Goal: Task Accomplishment & Management: Use online tool/utility

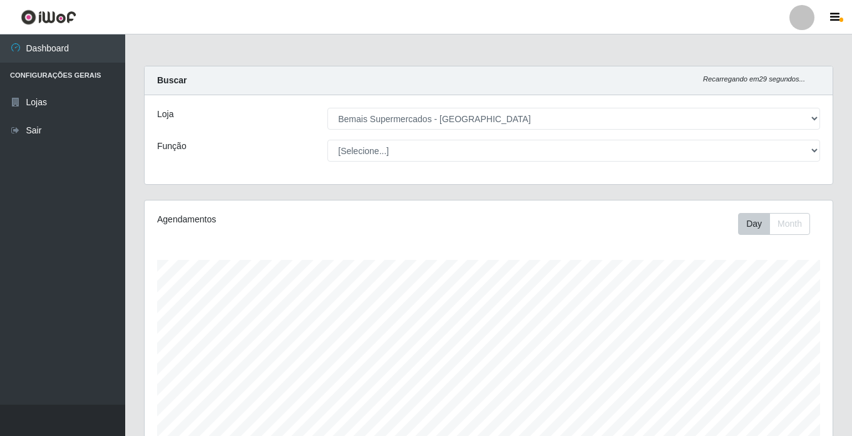
select select "250"
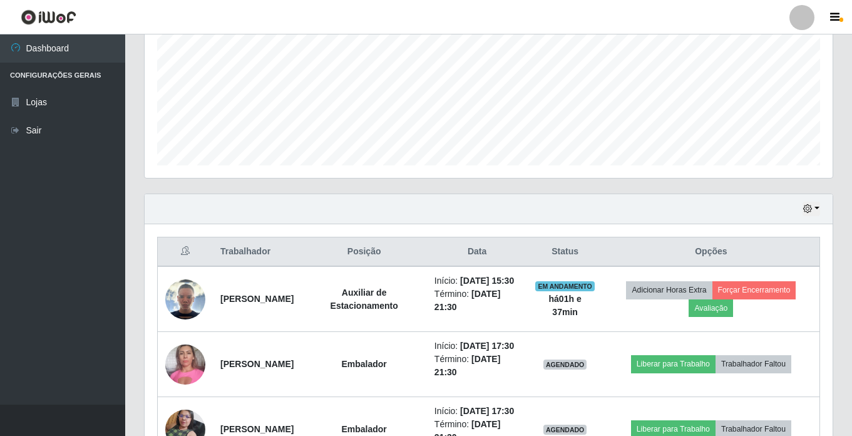
scroll to position [260, 688]
click at [815, 205] on button "button" at bounding box center [811, 209] width 18 height 14
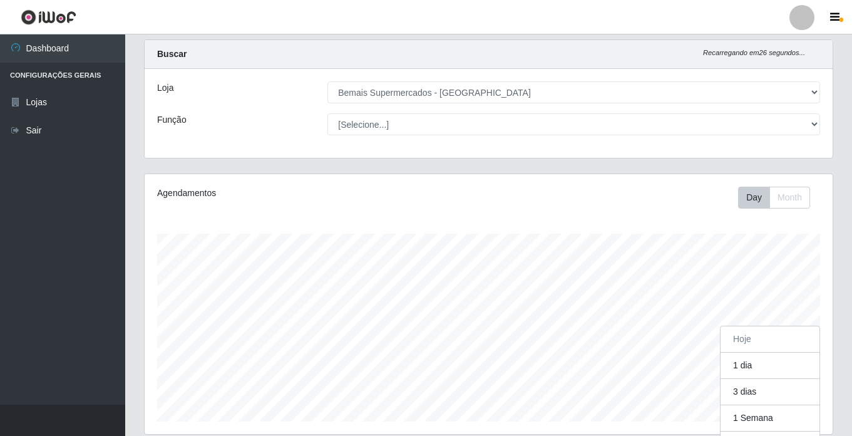
scroll to position [0, 0]
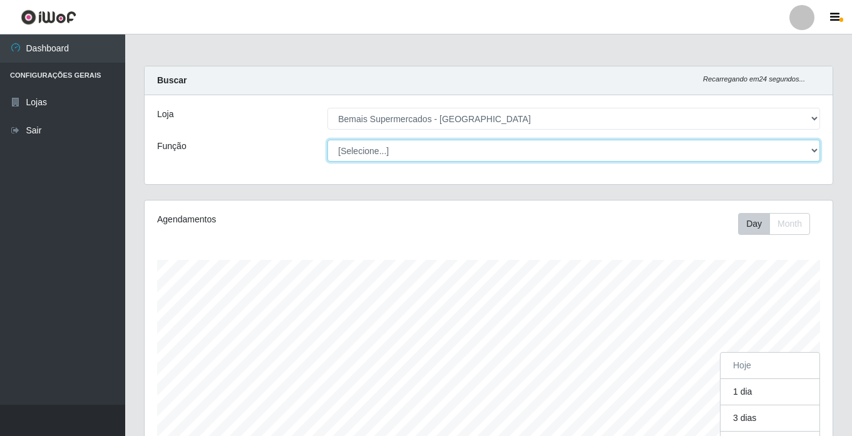
click at [815, 145] on select "[Selecione...] ASG ASG + ASG ++ Auxiliar de Estacionamento Auxiliar de Estacion…" at bounding box center [573, 151] width 493 height 22
click at [327, 140] on select "[Selecione...] ASG ASG + ASG ++ Auxiliar de Estacionamento Auxiliar de Estacion…" at bounding box center [573, 151] width 493 height 22
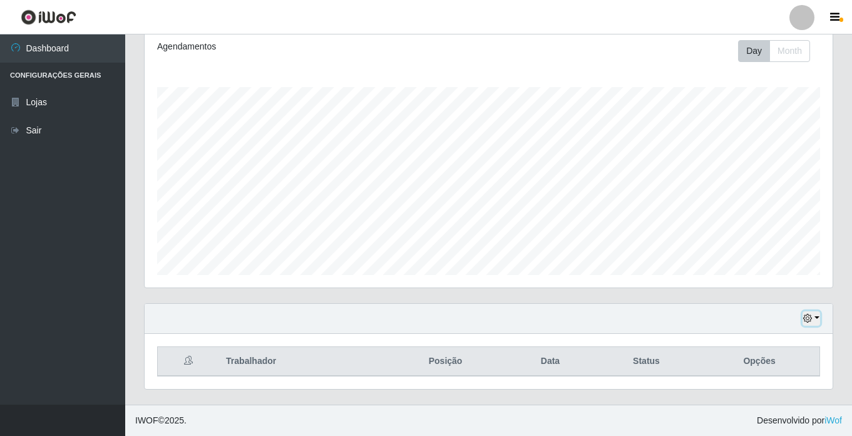
click at [816, 321] on button "button" at bounding box center [811, 318] width 18 height 14
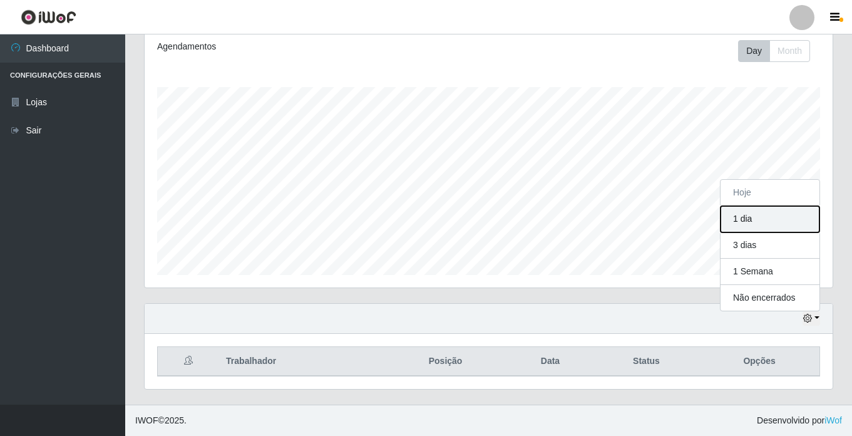
click at [752, 223] on button "1 dia" at bounding box center [769, 219] width 99 height 26
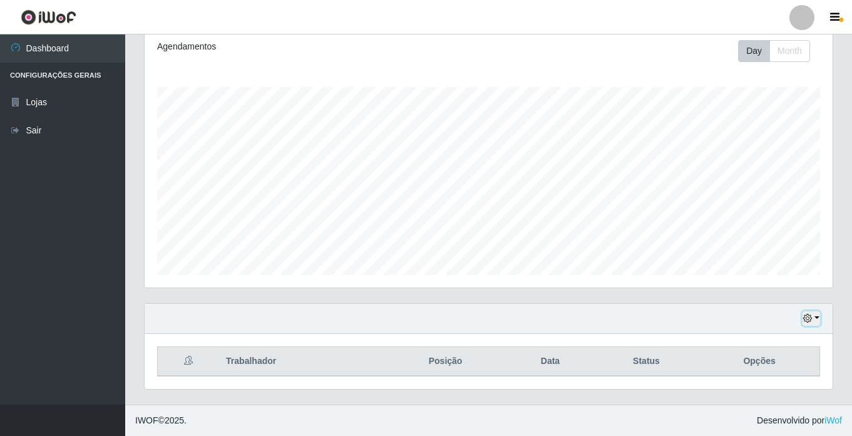
click at [819, 316] on button "button" at bounding box center [811, 318] width 18 height 14
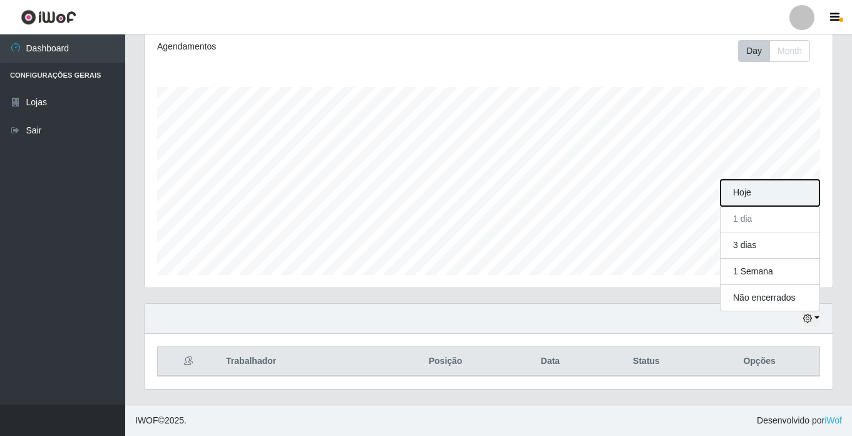
click at [753, 195] on button "Hoje" at bounding box center [769, 193] width 99 height 26
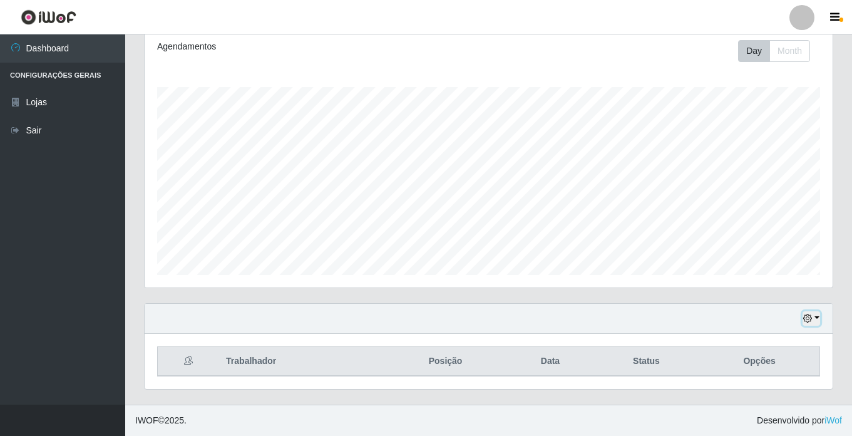
click at [819, 315] on button "button" at bounding box center [811, 318] width 18 height 14
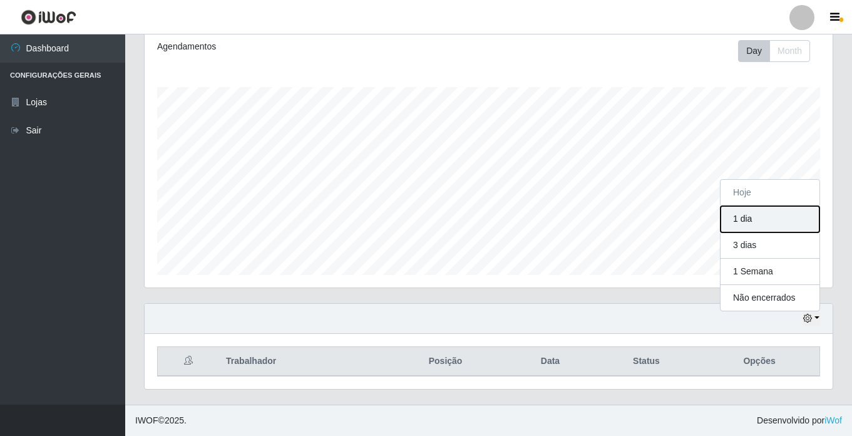
click at [752, 221] on button "1 dia" at bounding box center [769, 219] width 99 height 26
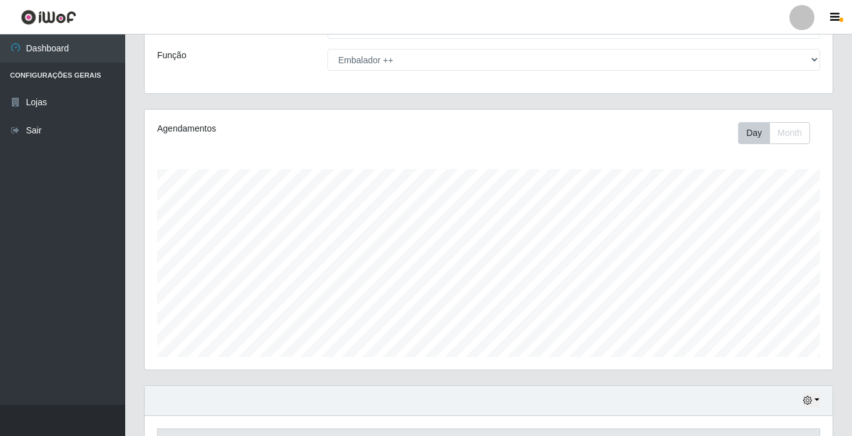
scroll to position [0, 0]
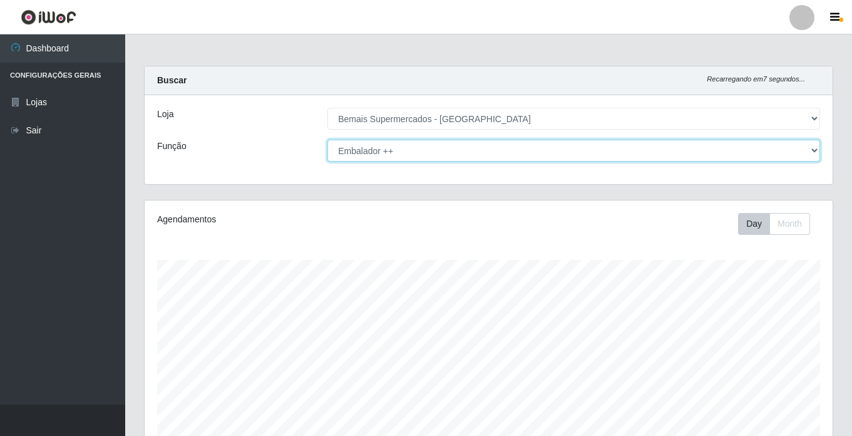
click at [814, 150] on select "[Selecione...] ASG ASG + ASG ++ Auxiliar de Estacionamento Auxiliar de Estacion…" at bounding box center [573, 151] width 493 height 22
click at [327, 140] on select "[Selecione...] ASG ASG + ASG ++ Auxiliar de Estacionamento Auxiliar de Estacion…" at bounding box center [573, 151] width 493 height 22
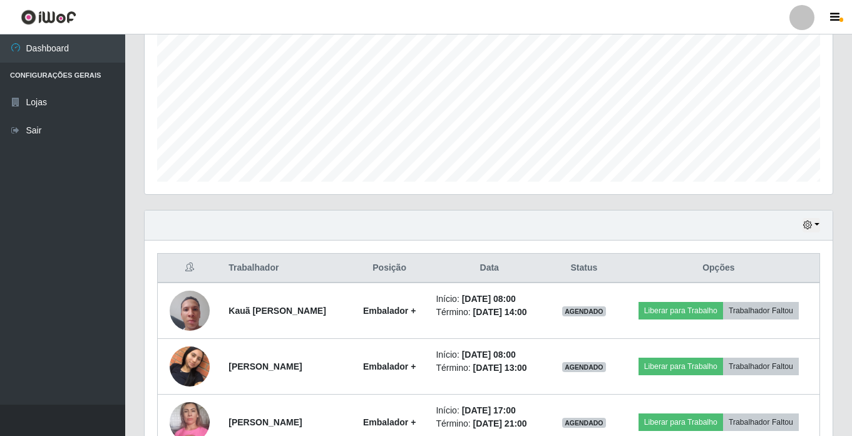
scroll to position [264, 0]
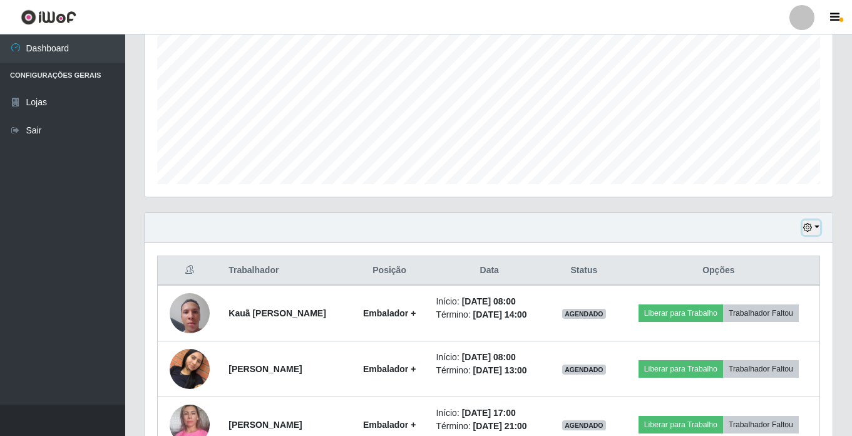
click at [819, 229] on button "button" at bounding box center [811, 227] width 18 height 14
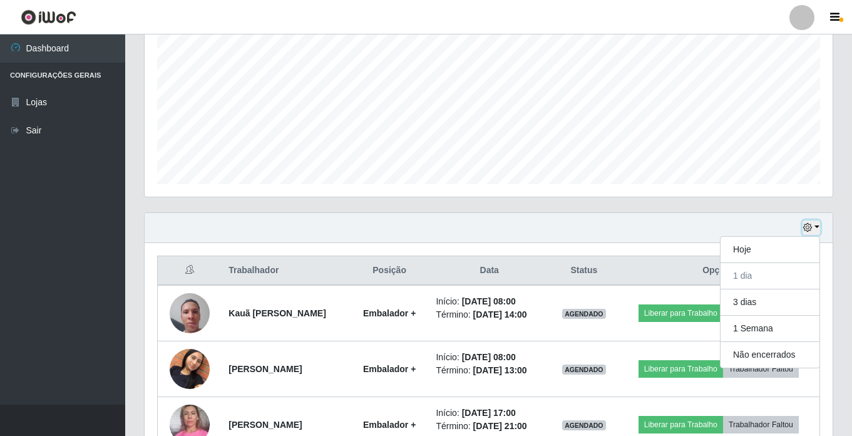
click at [811, 225] on icon "button" at bounding box center [807, 227] width 9 height 9
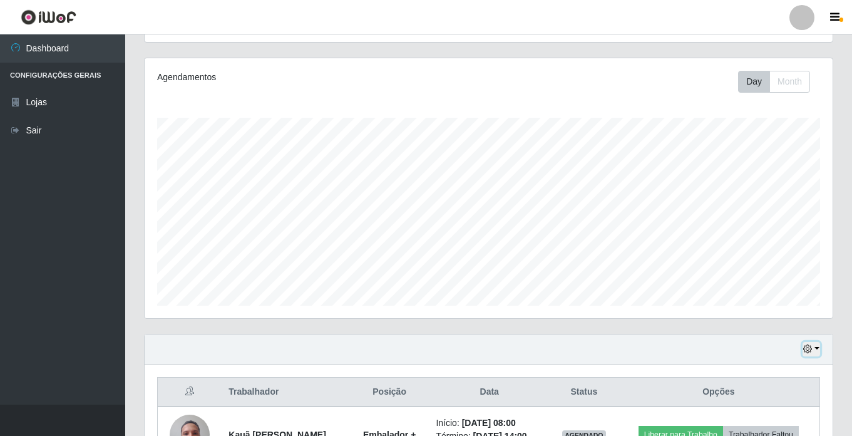
scroll to position [76, 0]
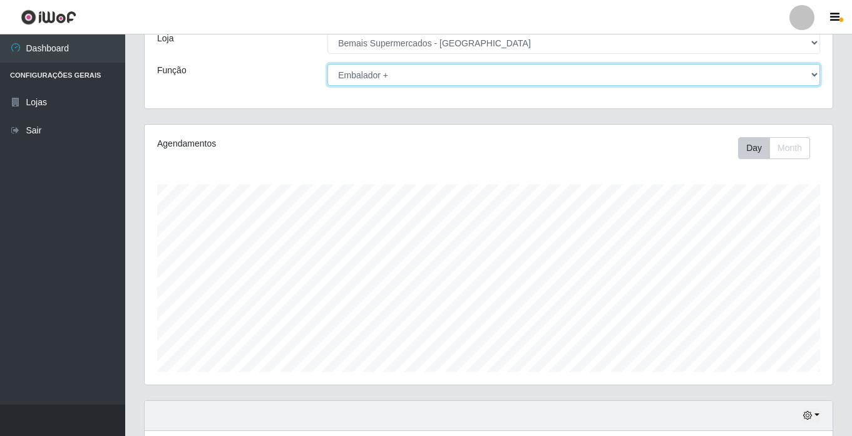
click at [813, 74] on select "[Selecione...] ASG ASG + ASG ++ Auxiliar de Estacionamento Auxiliar de Estacion…" at bounding box center [573, 75] width 493 height 22
click at [327, 64] on select "[Selecione...] ASG ASG + ASG ++ Auxiliar de Estacionamento Auxiliar de Estacion…" at bounding box center [573, 75] width 493 height 22
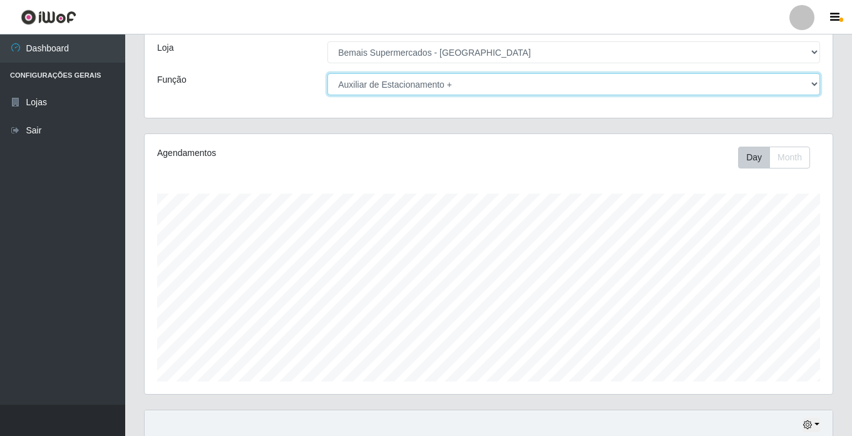
scroll to position [50, 0]
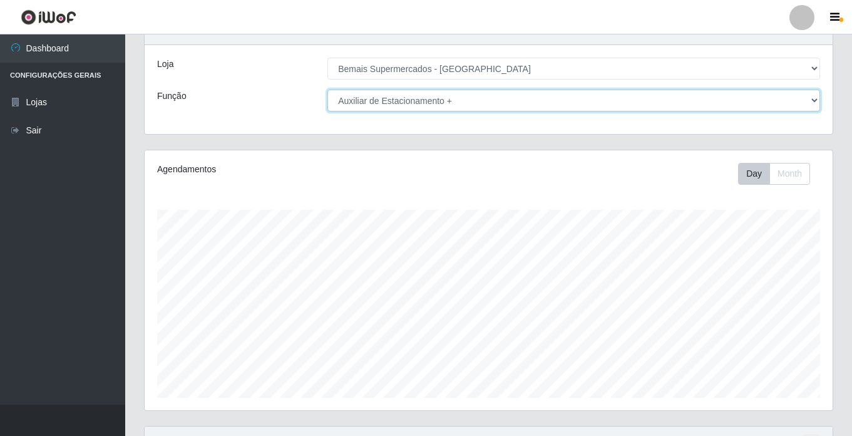
click at [807, 104] on select "[Selecione...] ASG ASG + ASG ++ Auxiliar de Estacionamento Auxiliar de Estacion…" at bounding box center [573, 101] width 493 height 22
select select "[Selecione...]"
click at [327, 90] on select "[Selecione...] ASG ASG + ASG ++ Auxiliar de Estacionamento Auxiliar de Estacion…" at bounding box center [573, 101] width 493 height 22
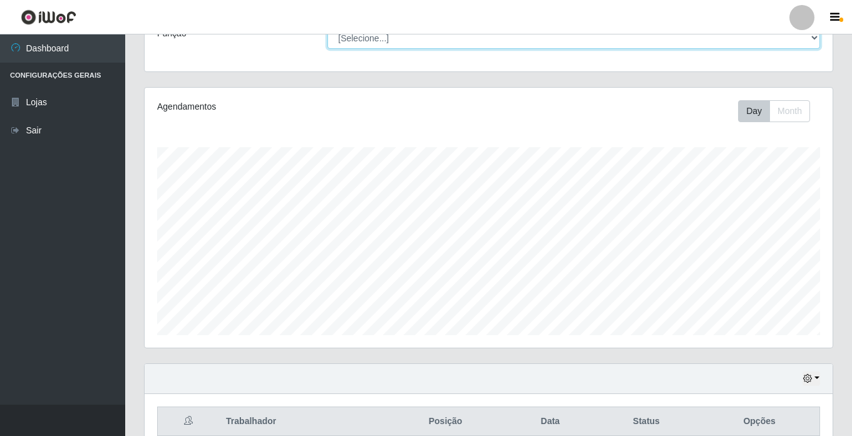
scroll to position [173, 0]
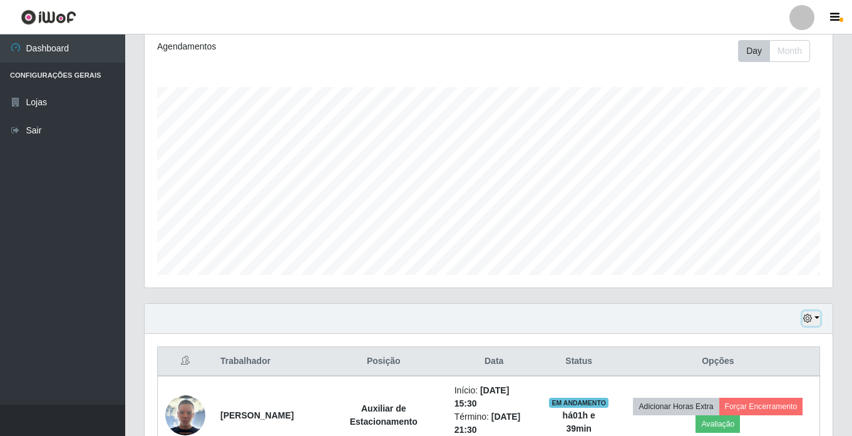
click at [814, 317] on button "button" at bounding box center [811, 318] width 18 height 14
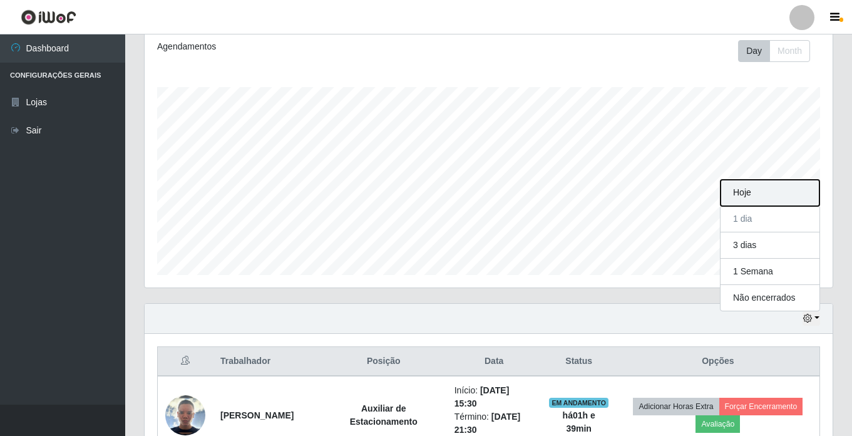
click at [771, 196] on button "Hoje" at bounding box center [769, 193] width 99 height 26
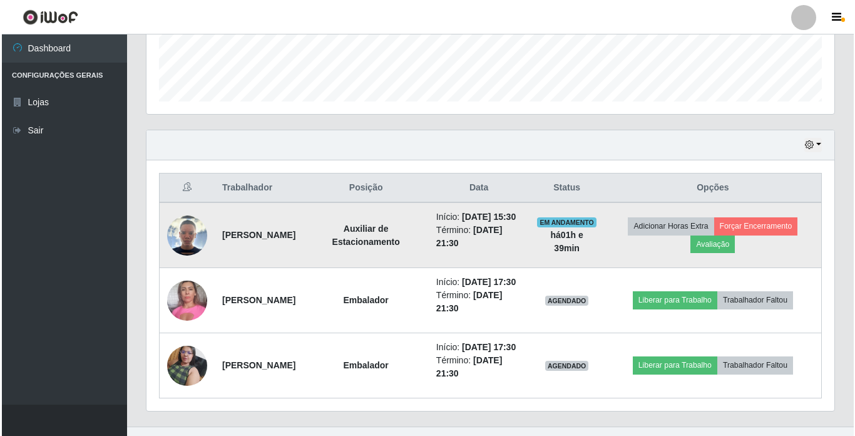
scroll to position [408, 0]
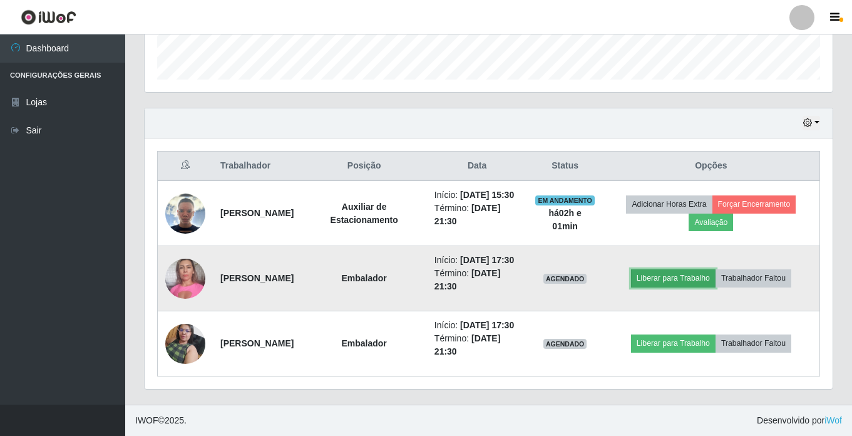
click at [711, 269] on button "Liberar para Trabalho" at bounding box center [673, 278] width 85 height 18
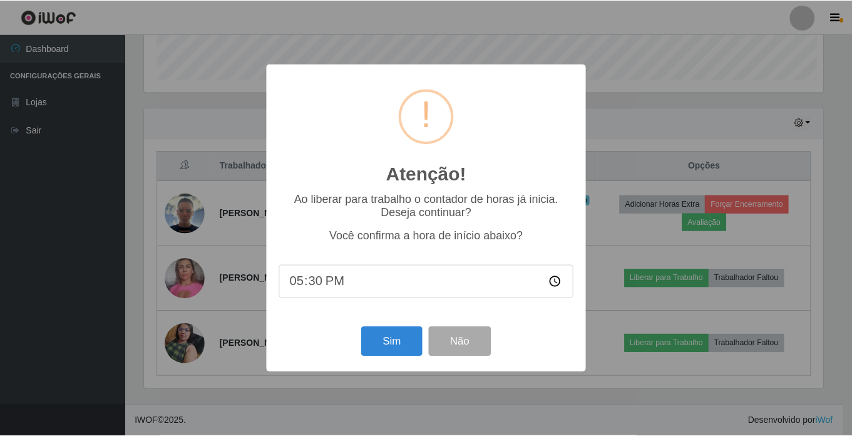
scroll to position [260, 682]
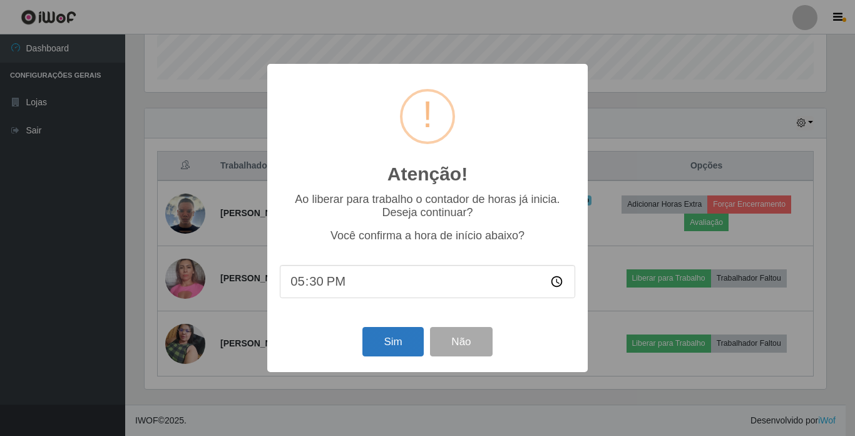
click at [356, 346] on div "Sim Não" at bounding box center [427, 342] width 295 height 36
click at [371, 344] on button "Sim" at bounding box center [392, 341] width 61 height 29
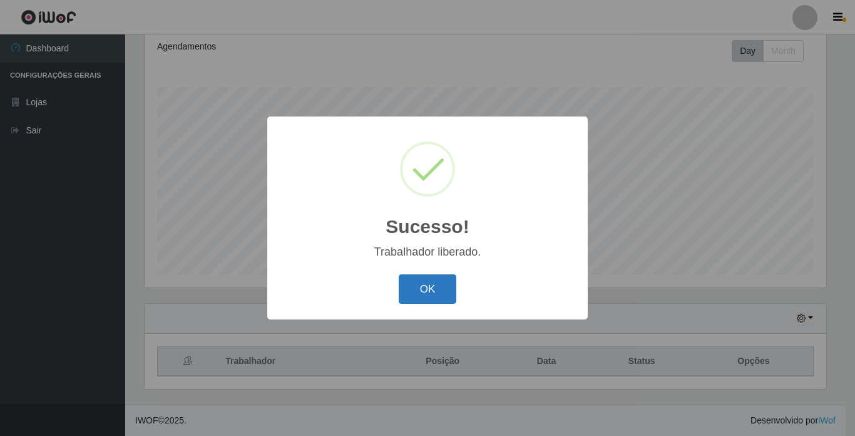
click at [428, 292] on button "OK" at bounding box center [428, 288] width 58 height 29
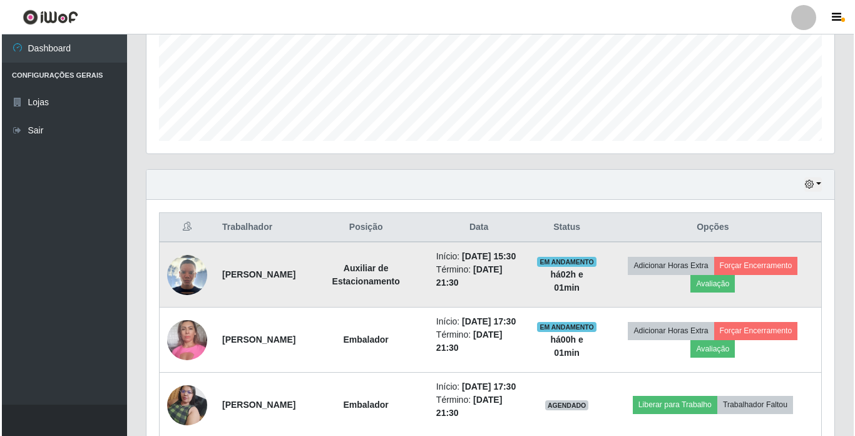
scroll to position [408, 0]
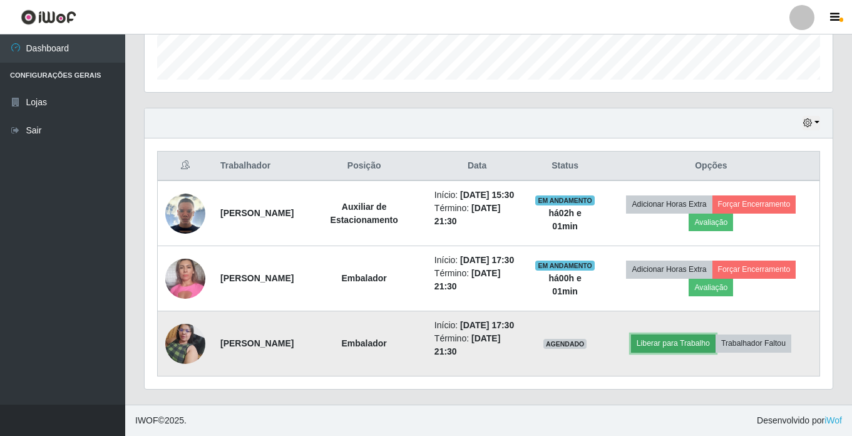
click at [705, 339] on button "Liberar para Trabalho" at bounding box center [673, 343] width 85 height 18
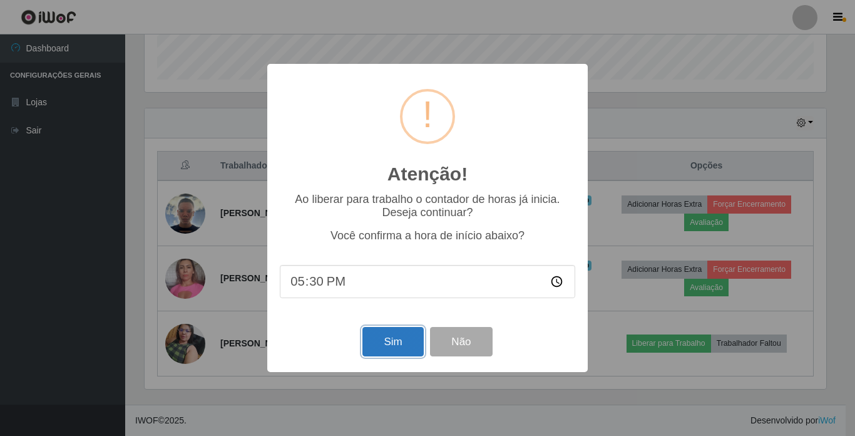
click at [390, 356] on button "Sim" at bounding box center [392, 341] width 61 height 29
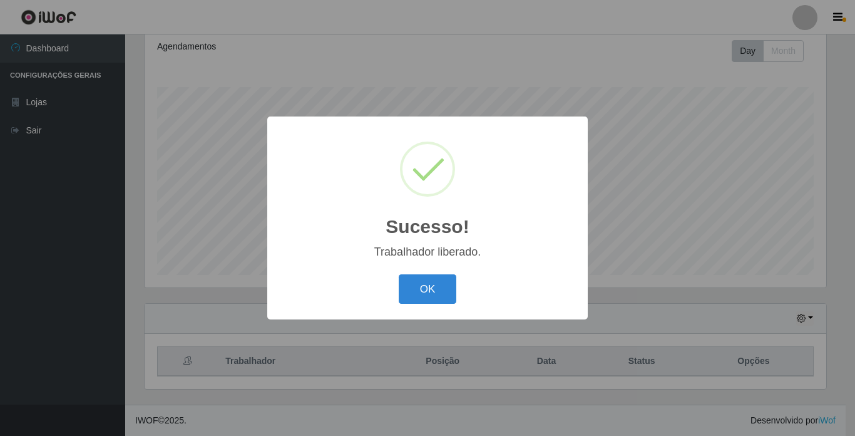
click at [418, 280] on button "OK" at bounding box center [428, 288] width 58 height 29
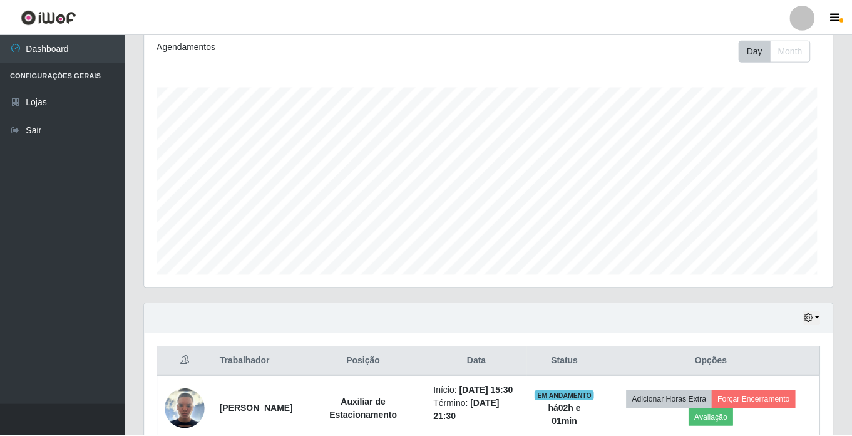
scroll to position [260, 688]
